Goal: Find specific page/section: Find specific page/section

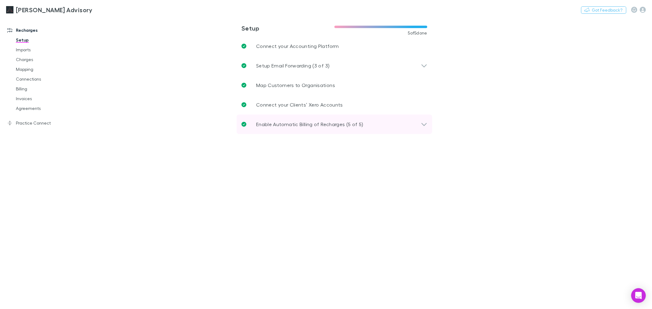
click at [348, 121] on p "Enable Automatic Billing of Recharges (5 of 5)" at bounding box center [309, 124] width 107 height 7
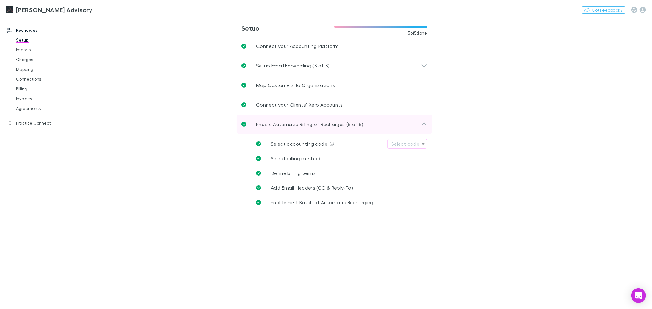
click at [348, 121] on p "Enable Automatic Billing of Recharges (5 of 5)" at bounding box center [309, 124] width 107 height 7
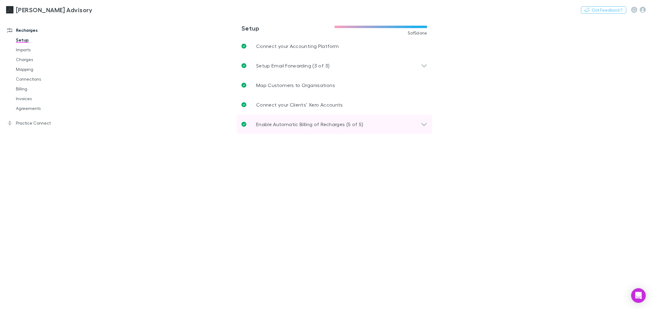
click at [348, 121] on p "Enable Automatic Billing of Recharges (5 of 5)" at bounding box center [309, 124] width 107 height 7
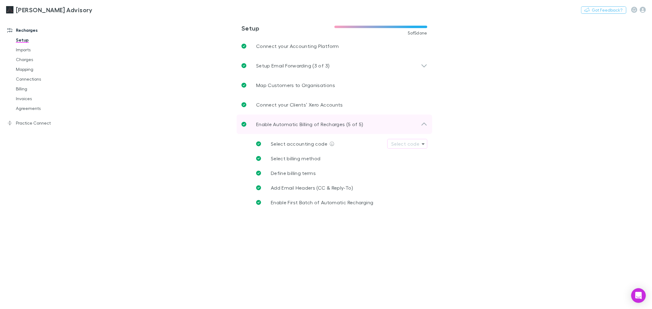
click at [348, 121] on p "Enable Automatic Billing of Recharges (5 of 5)" at bounding box center [309, 124] width 107 height 7
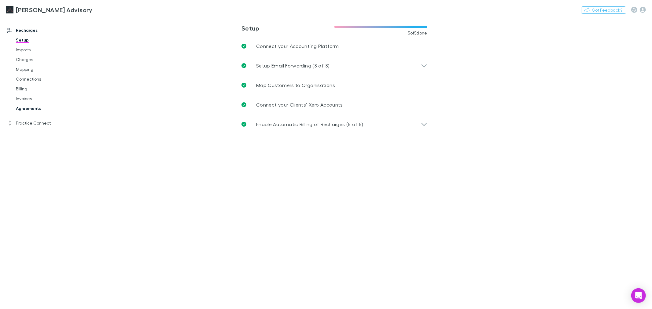
click at [35, 108] on link "Agreements" at bounding box center [47, 109] width 75 height 10
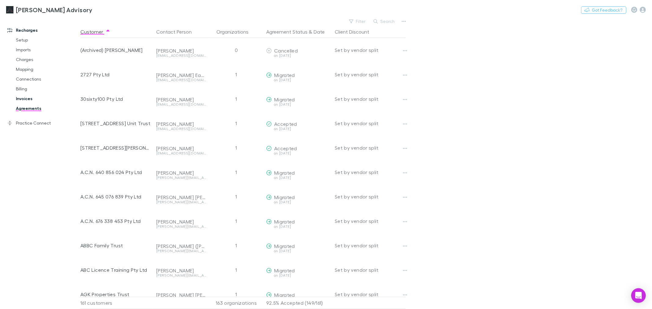
click at [41, 100] on link "Invoices" at bounding box center [47, 99] width 75 height 10
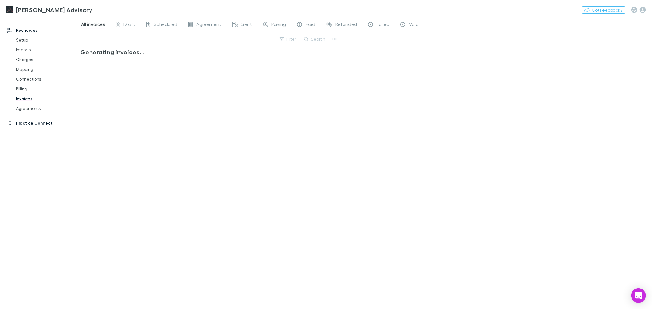
click at [42, 124] on link "Practice Connect" at bounding box center [42, 123] width 83 height 10
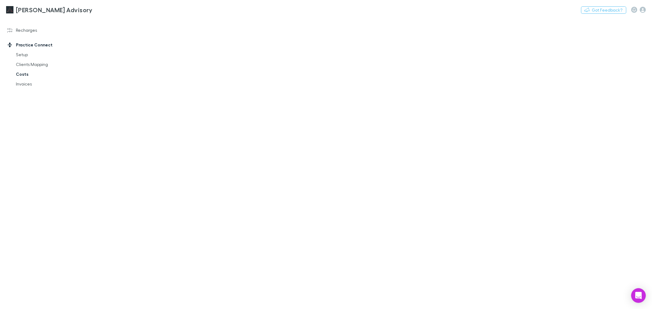
click at [32, 71] on link "Costs" at bounding box center [47, 74] width 75 height 10
click at [35, 31] on link "Recharges" at bounding box center [42, 30] width 83 height 10
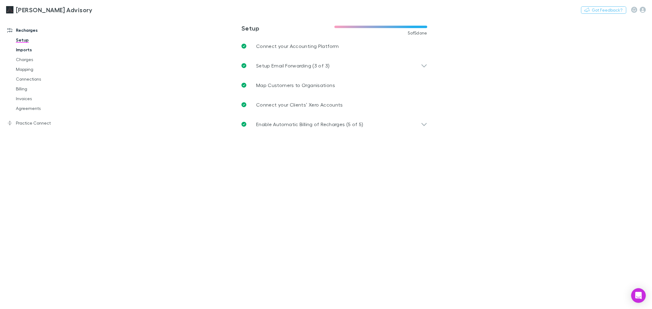
click at [37, 51] on link "Imports" at bounding box center [47, 50] width 75 height 10
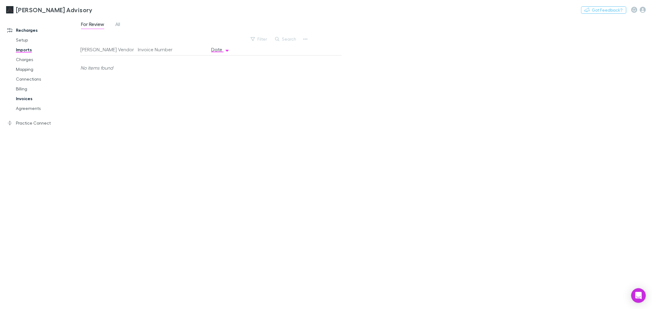
click at [41, 102] on link "Invoices" at bounding box center [47, 99] width 75 height 10
click at [373, 21] on div "Failed" at bounding box center [378, 25] width 21 height 8
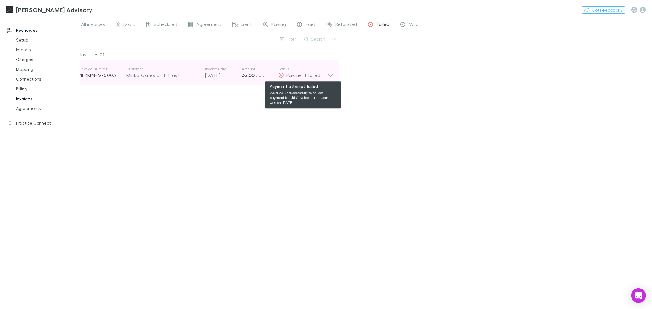
click at [311, 79] on div "Payment failed" at bounding box center [302, 75] width 49 height 7
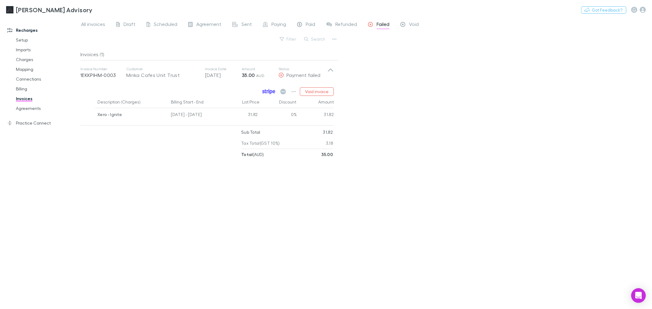
click at [267, 93] on icon at bounding box center [268, 91] width 2 height 3
click at [24, 85] on link "Billing" at bounding box center [47, 89] width 75 height 10
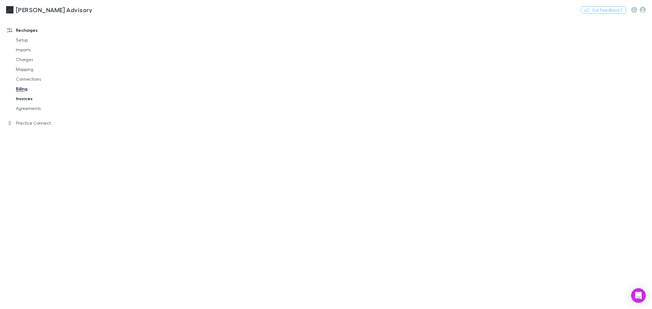
click at [32, 101] on link "Invoices" at bounding box center [47, 99] width 75 height 10
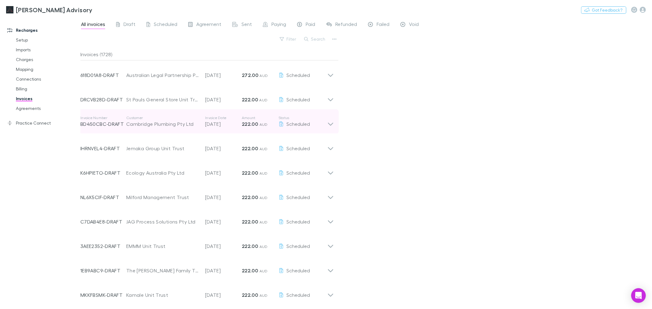
scroll to position [68, 0]
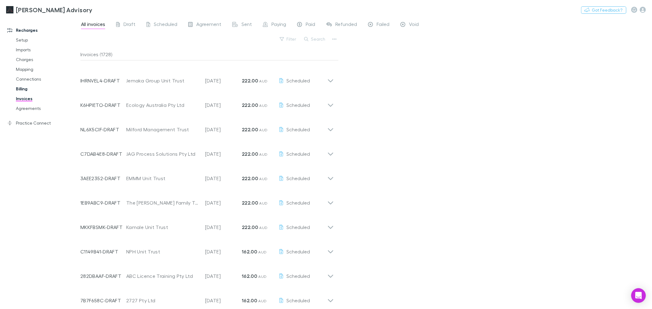
click at [29, 89] on link "Billing" at bounding box center [47, 89] width 75 height 10
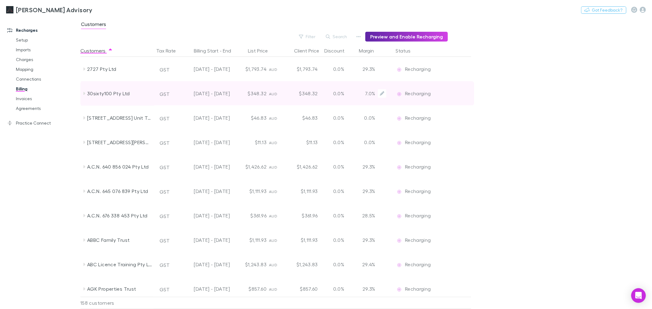
click at [308, 103] on div "$348.32" at bounding box center [302, 93] width 37 height 24
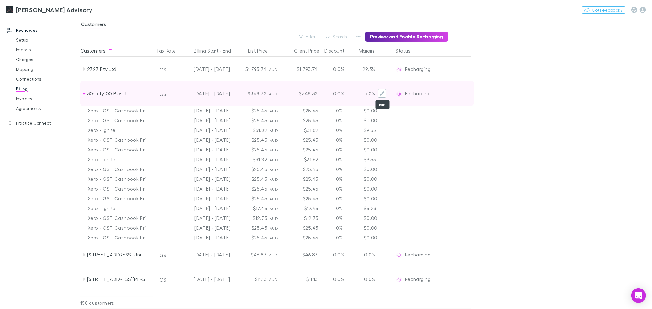
click at [384, 93] on button "Edit" at bounding box center [382, 93] width 9 height 9
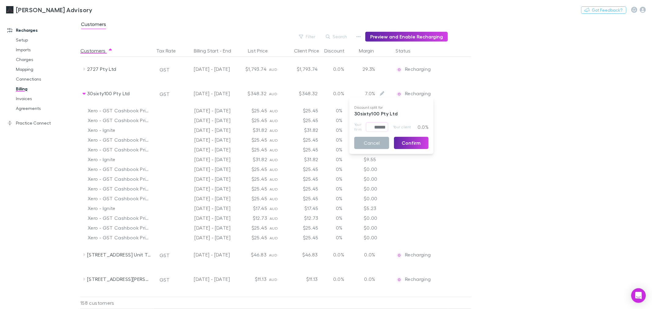
click at [369, 145] on button "Cancel" at bounding box center [371, 143] width 35 height 12
click at [344, 34] on button "Search" at bounding box center [337, 36] width 28 height 7
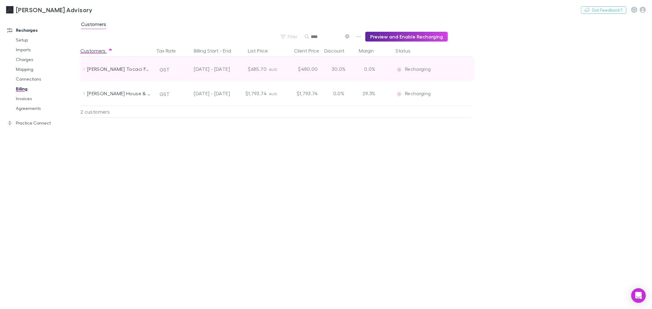
type input "****"
click at [84, 71] on icon at bounding box center [84, 69] width 5 height 5
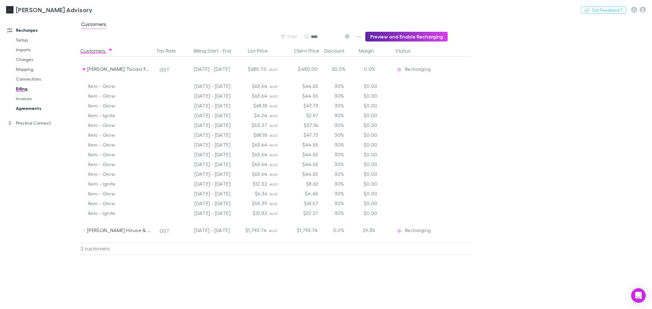
click at [30, 106] on link "Agreements" at bounding box center [47, 109] width 75 height 10
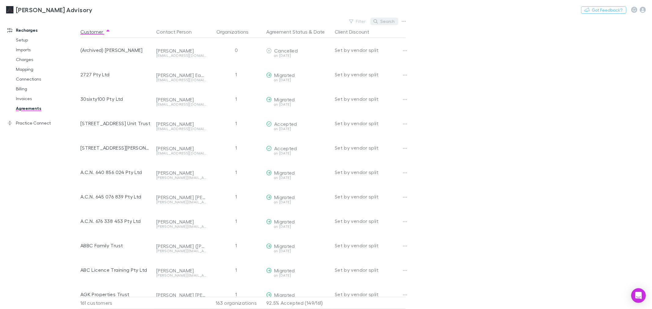
click at [392, 18] on button "Search" at bounding box center [384, 21] width 28 height 7
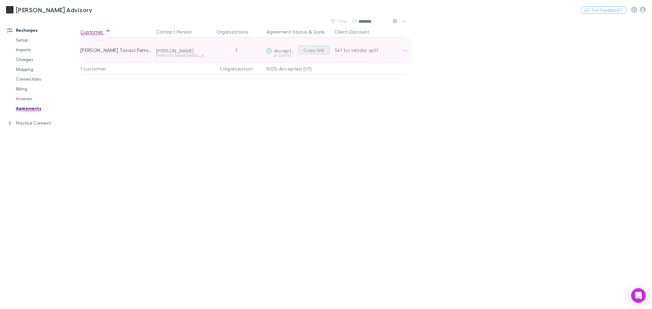
type input "********"
click at [307, 49] on button "Copy link" at bounding box center [314, 50] width 32 height 9
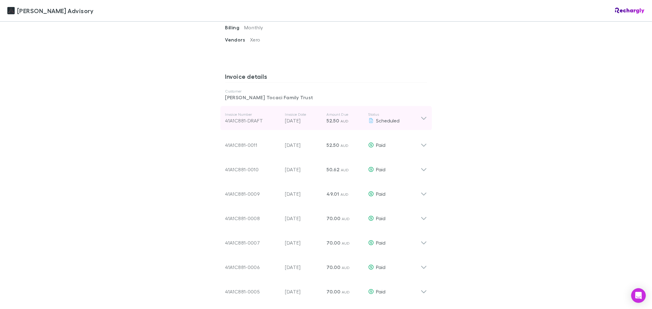
scroll to position [271, 0]
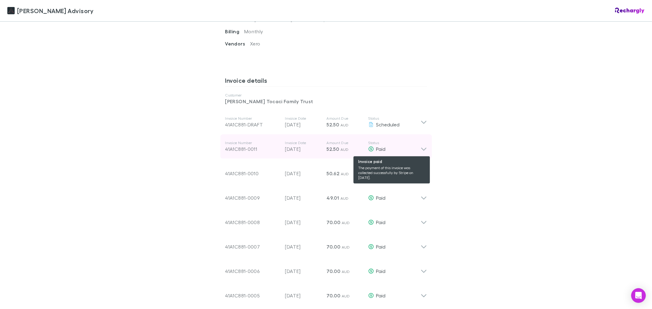
click at [410, 148] on div "Paid" at bounding box center [394, 148] width 52 height 7
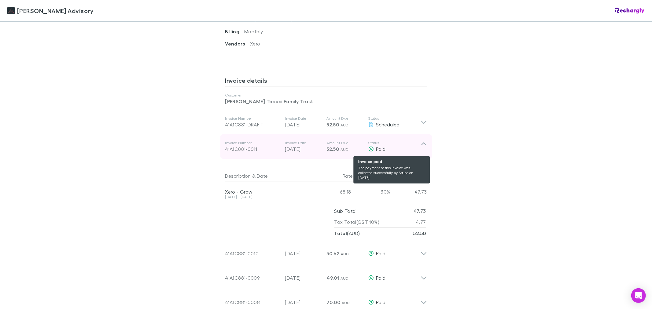
click at [410, 148] on div "Paid" at bounding box center [394, 148] width 52 height 7
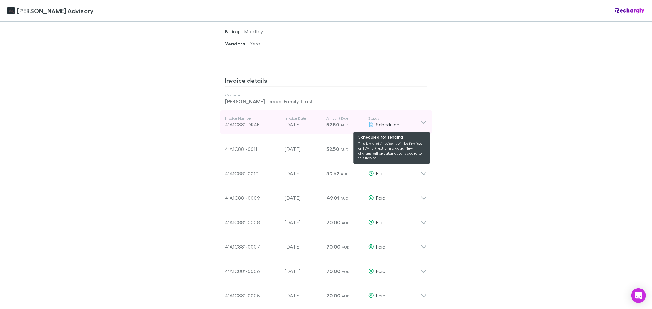
click at [410, 126] on div "Scheduled" at bounding box center [394, 124] width 52 height 7
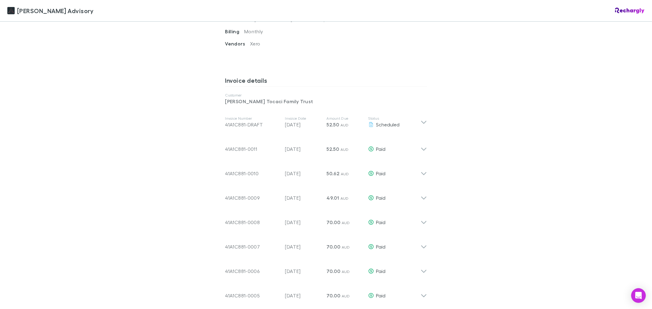
click at [528, 148] on div "Liston Newton Advisory Liston Newton Advisory Software subscriptions agreement …" at bounding box center [326, 154] width 652 height 309
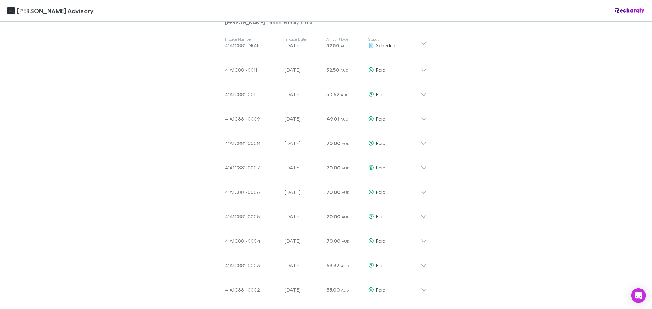
scroll to position [340, 0]
